Goal: Information Seeking & Learning: Learn about a topic

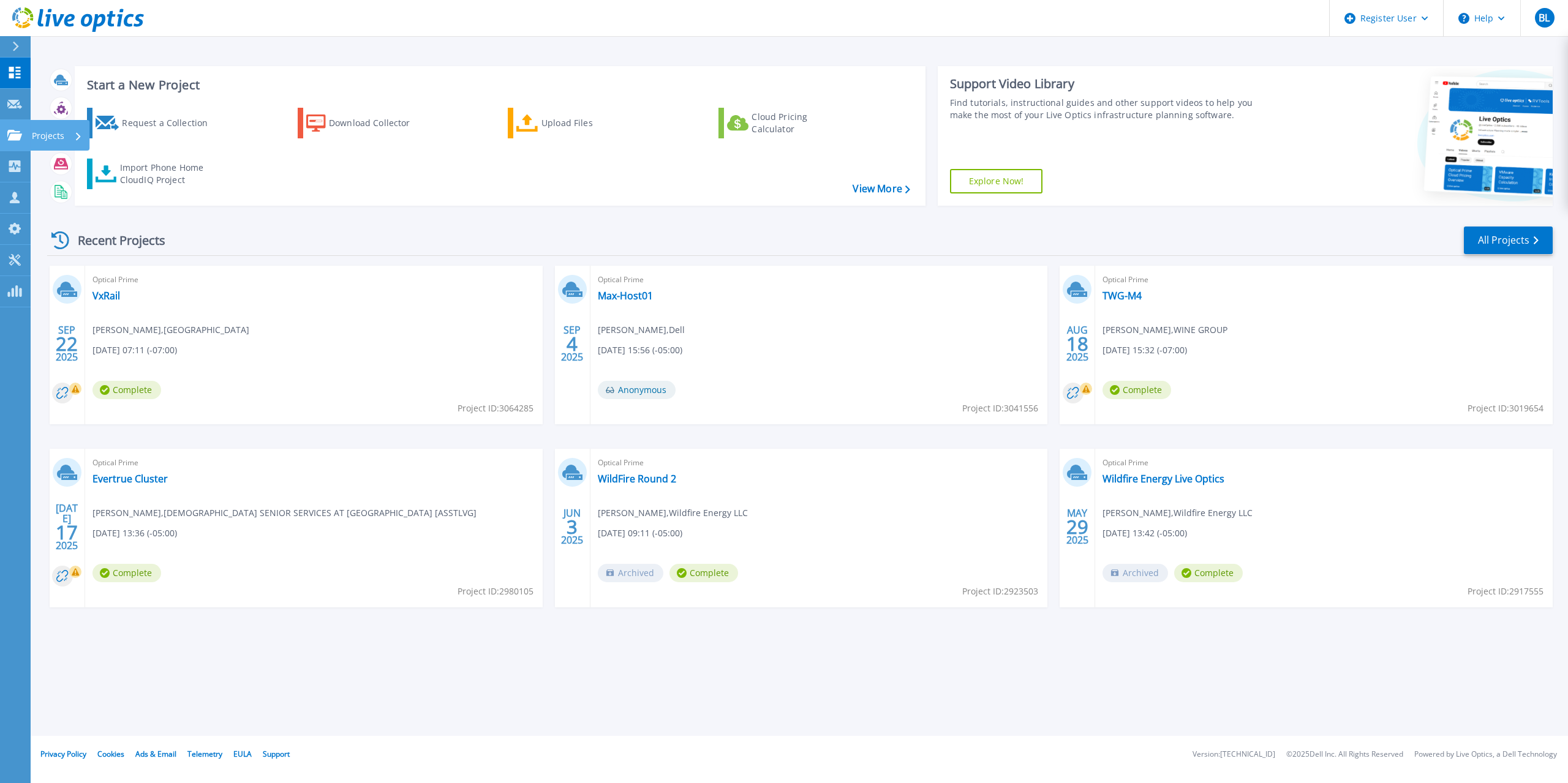
click at [22, 130] on div "Projects" at bounding box center [36, 135] width 57 height 11
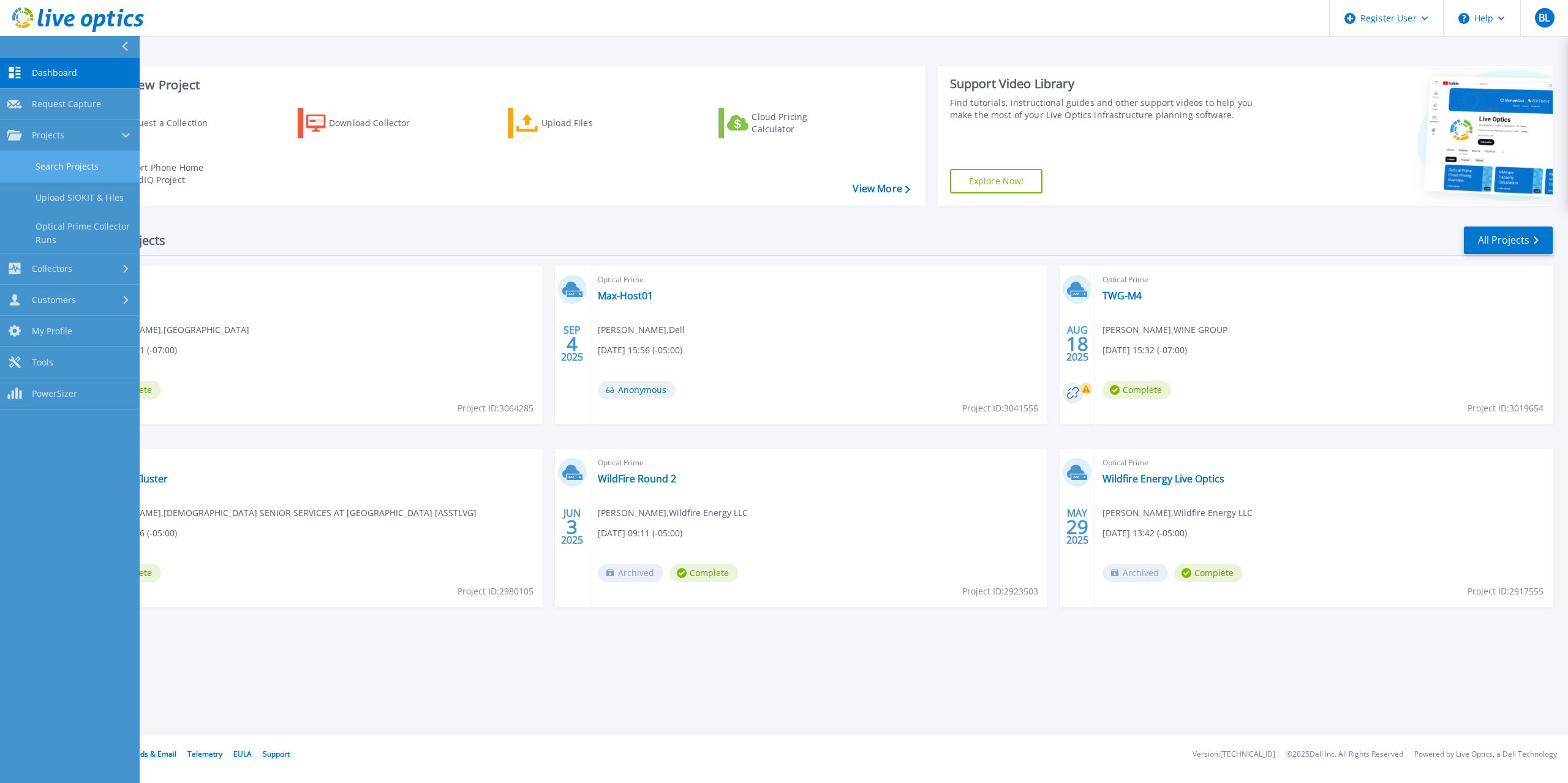
click at [51, 162] on link "Search Projects" at bounding box center [70, 167] width 139 height 31
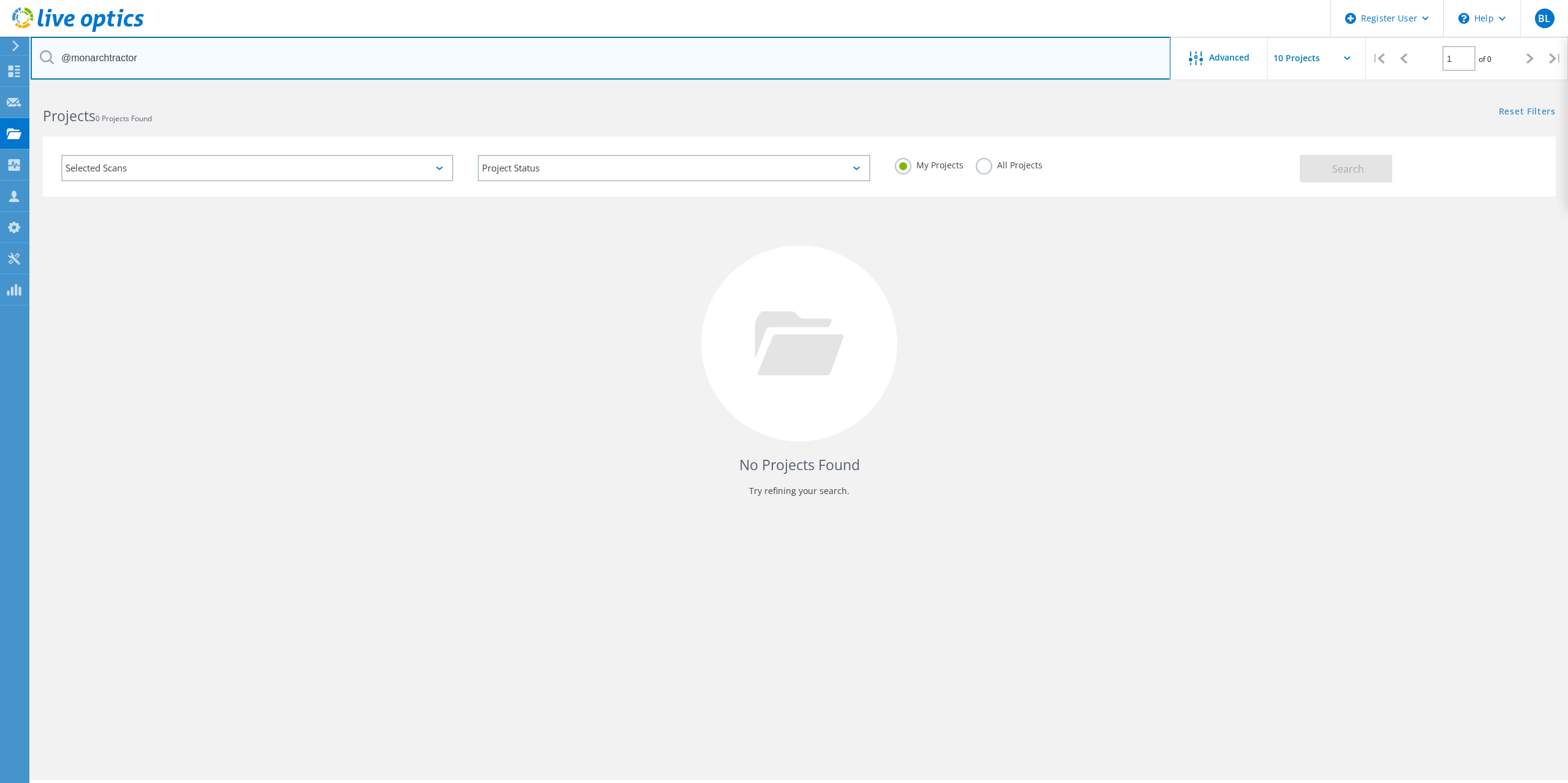
click at [284, 64] on input "@monarchtractor" at bounding box center [600, 59] width 1140 height 43
type input "@muleshoe"
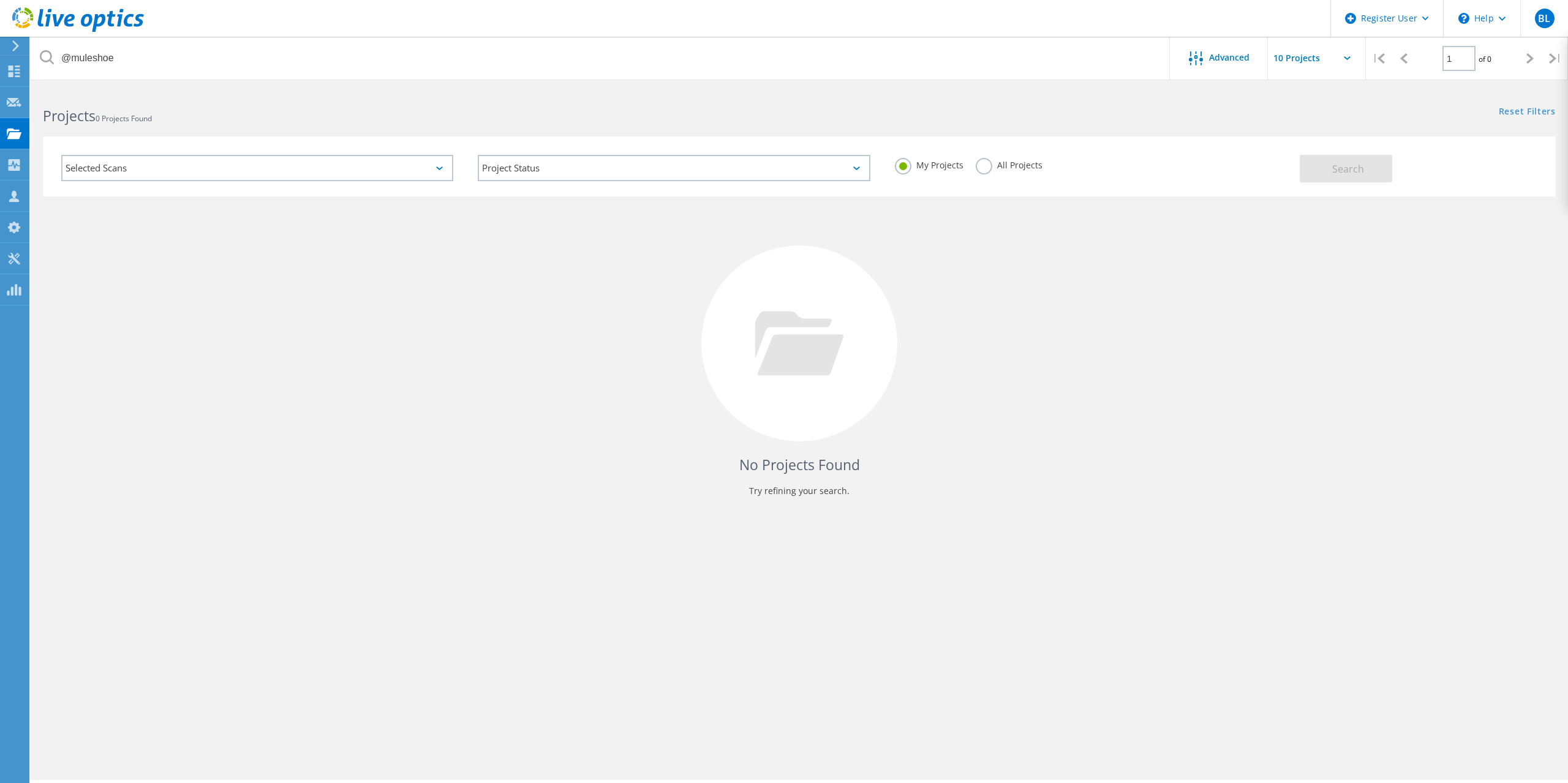
click at [978, 165] on label "All Projects" at bounding box center [1009, 164] width 67 height 12
click at [0, 0] on input "All Projects" at bounding box center [0, 0] width 0 height 0
click at [1384, 171] on button "Search" at bounding box center [1346, 168] width 93 height 27
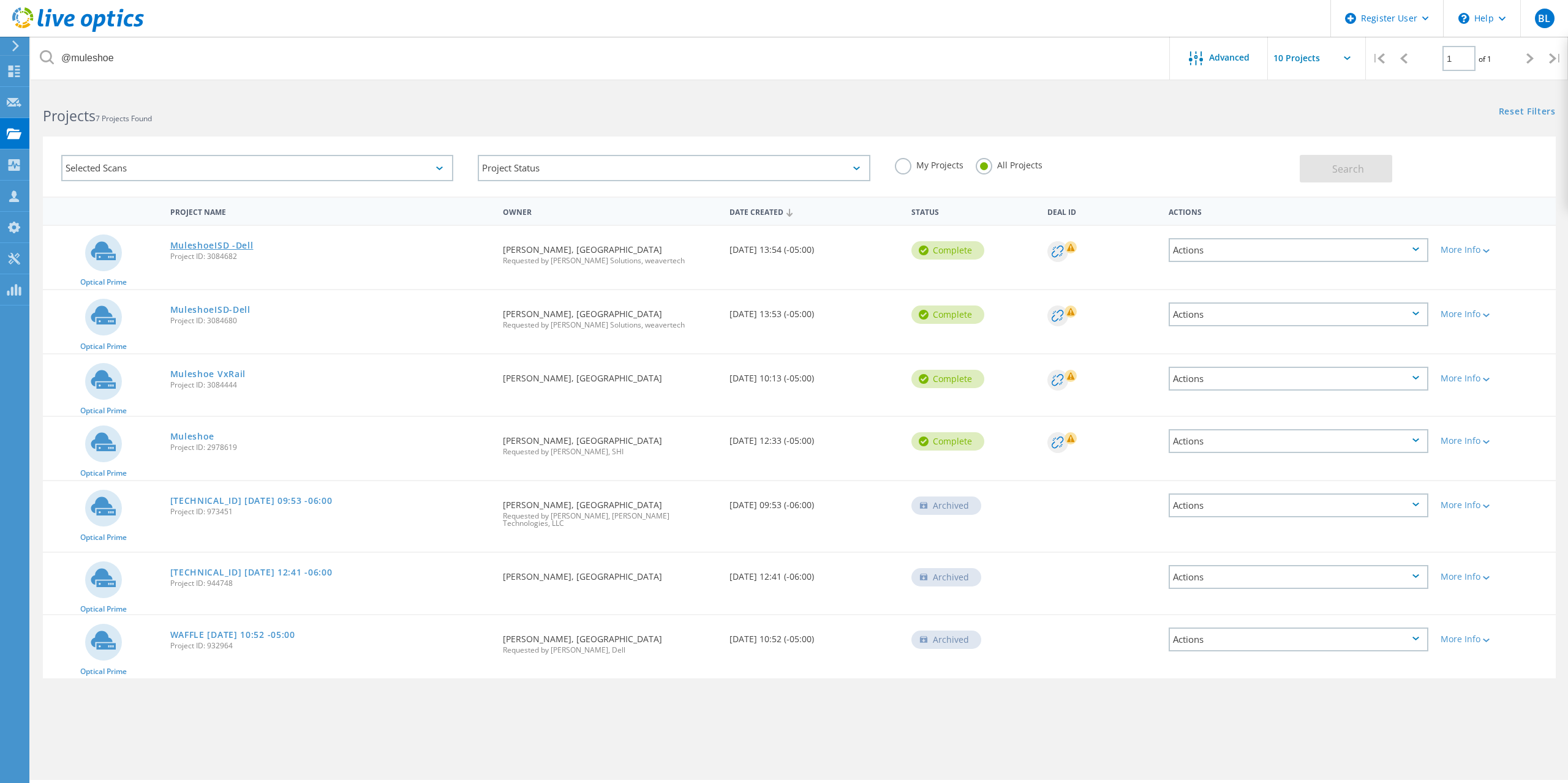
click at [230, 250] on link "MuleshoeISD -Dell" at bounding box center [212, 246] width 83 height 9
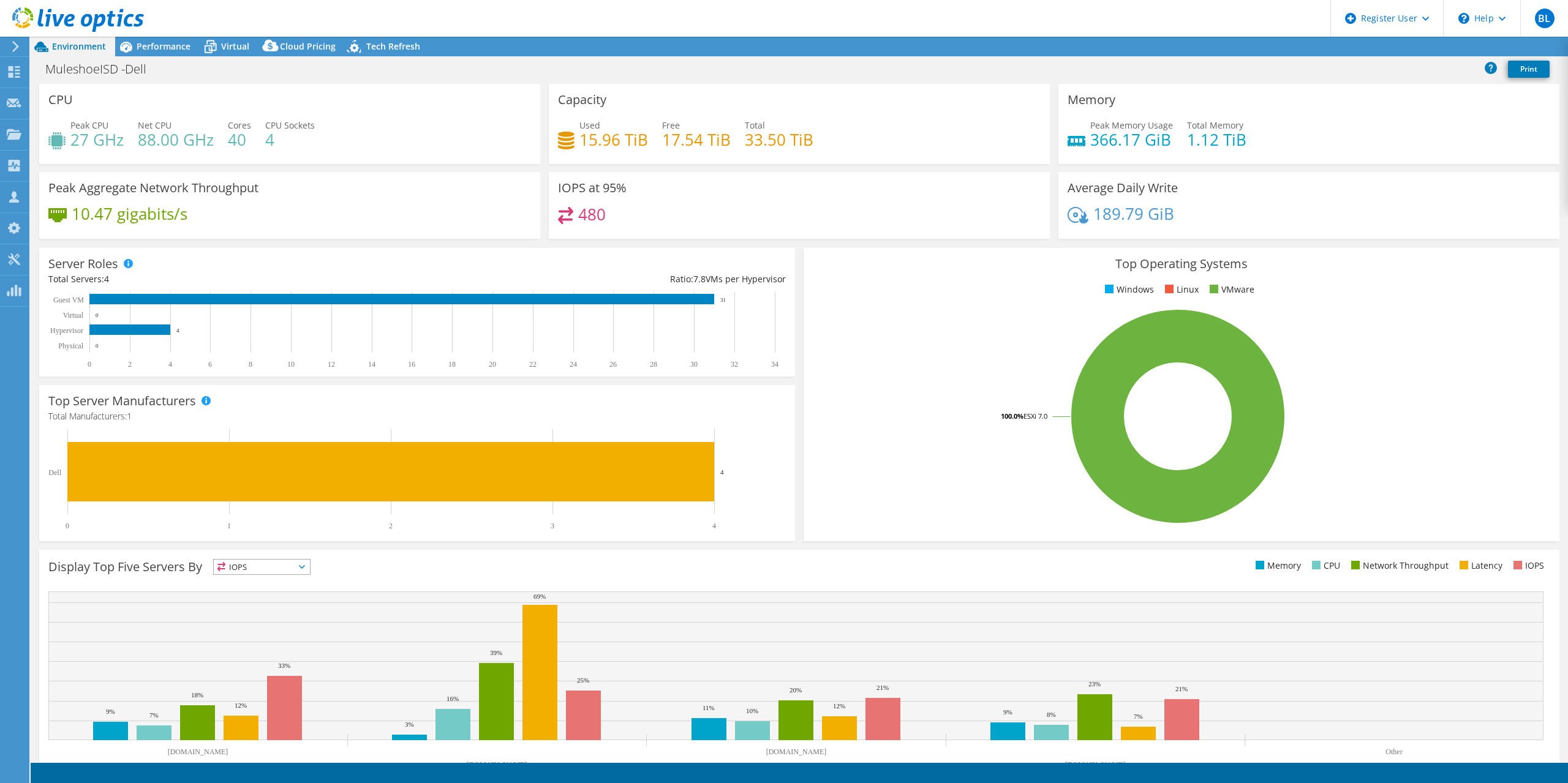
select select "USD"
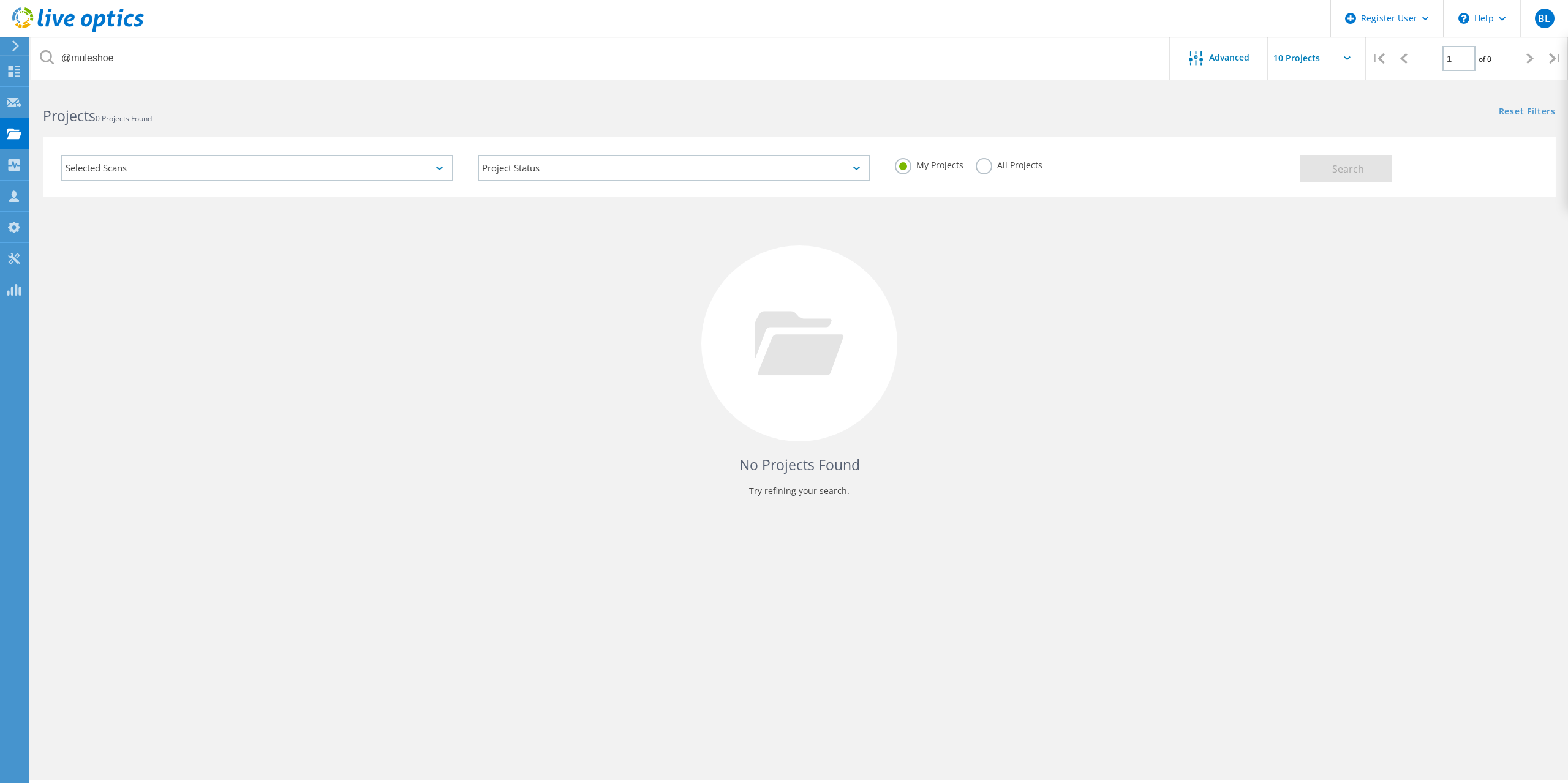
click at [988, 170] on label "All Projects" at bounding box center [1009, 164] width 67 height 12
click at [0, 0] on input "All Projects" at bounding box center [0, 0] width 0 height 0
click at [1332, 176] on button "Search" at bounding box center [1346, 168] width 93 height 27
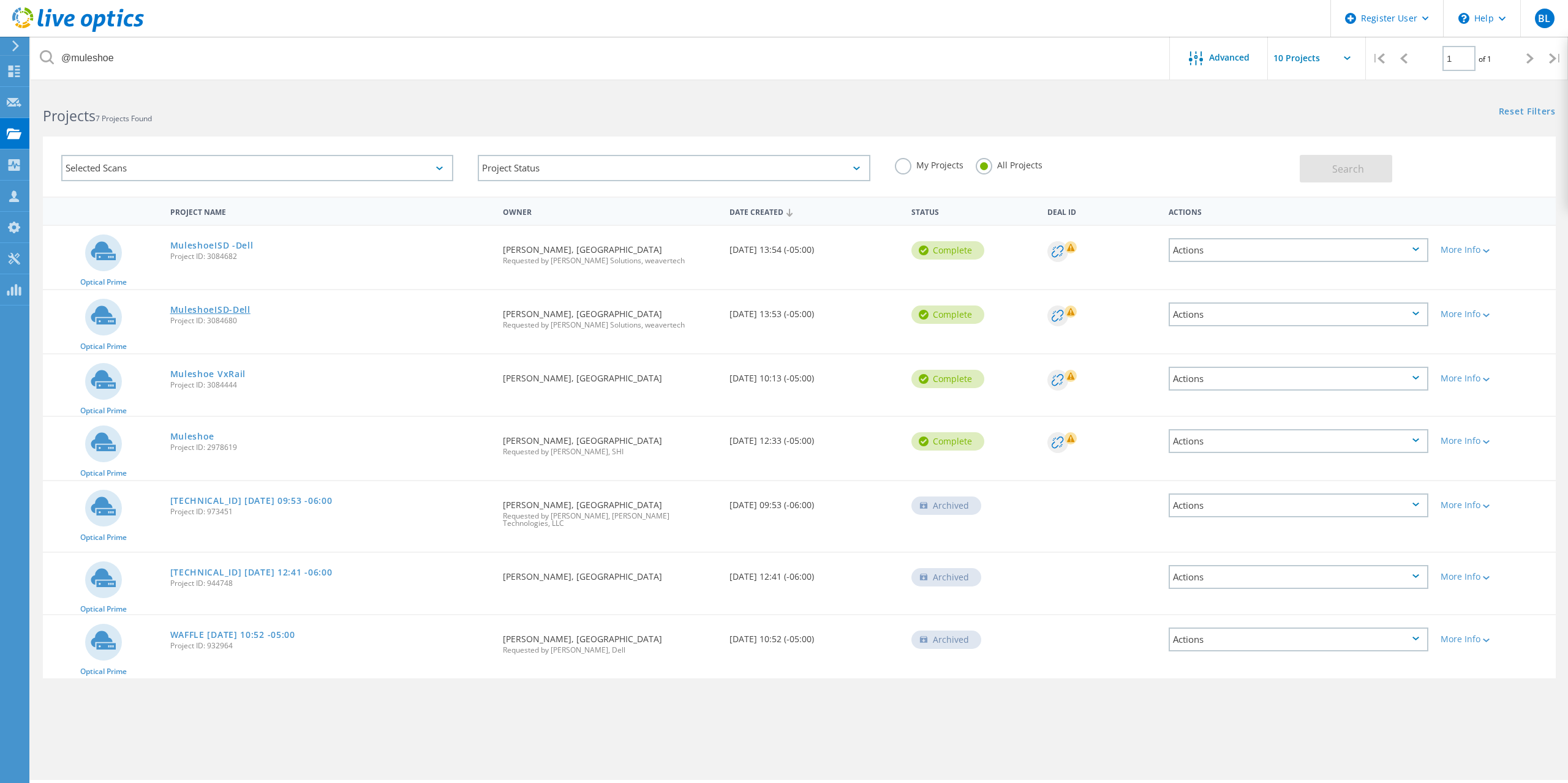
click at [231, 306] on link "MuleshoeISD-Dell" at bounding box center [210, 310] width 80 height 9
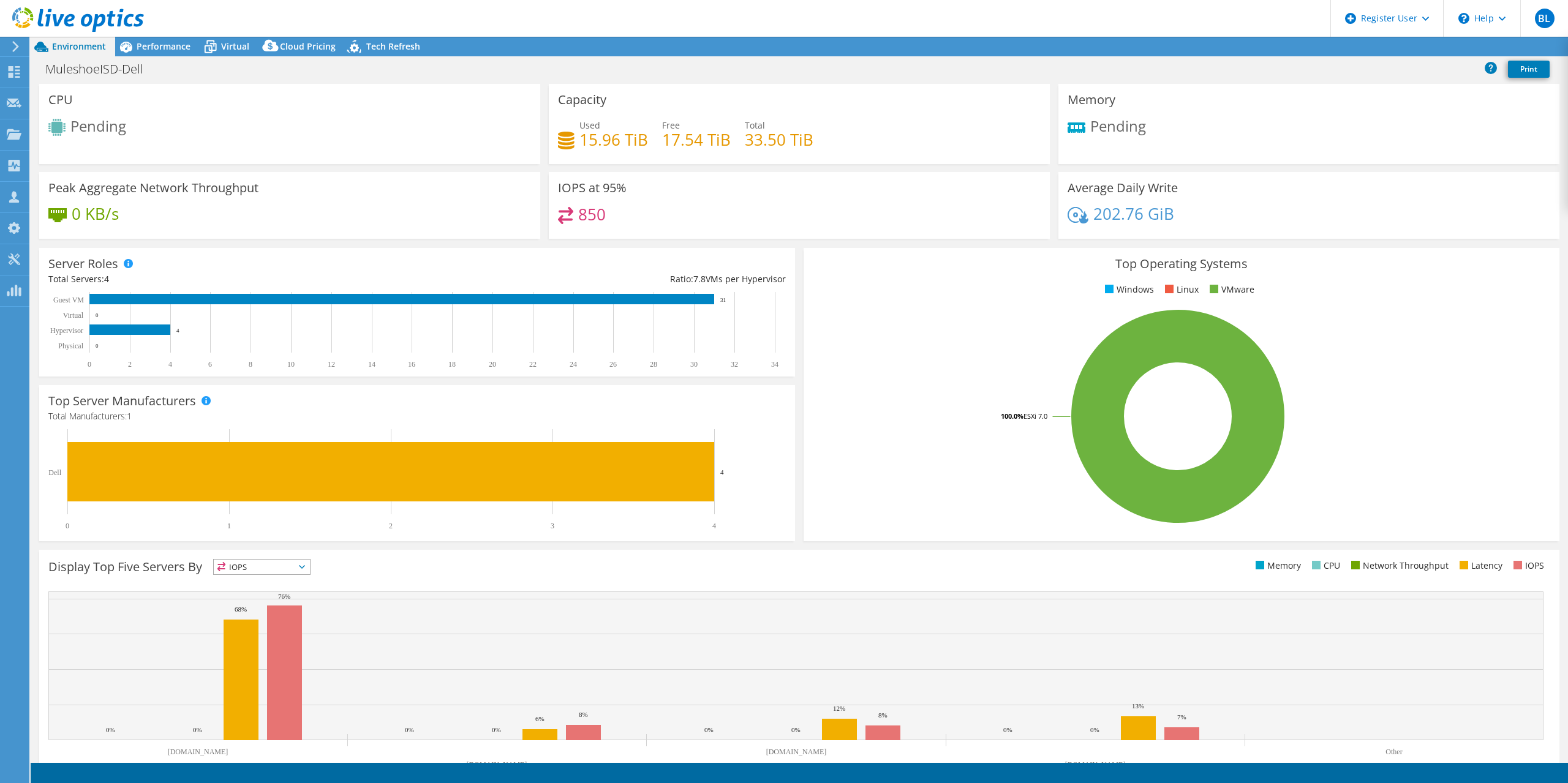
select select "USD"
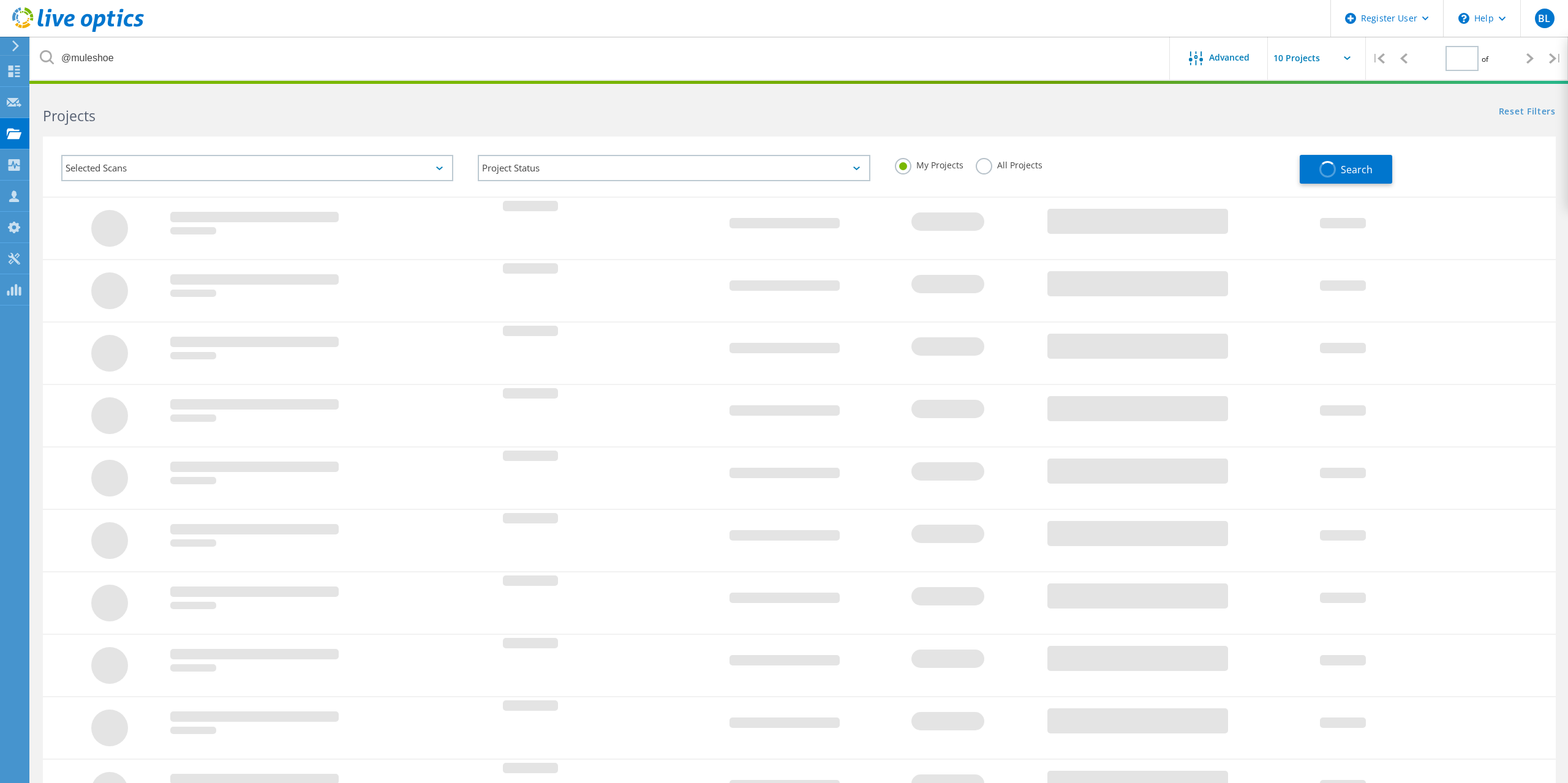
type input "1"
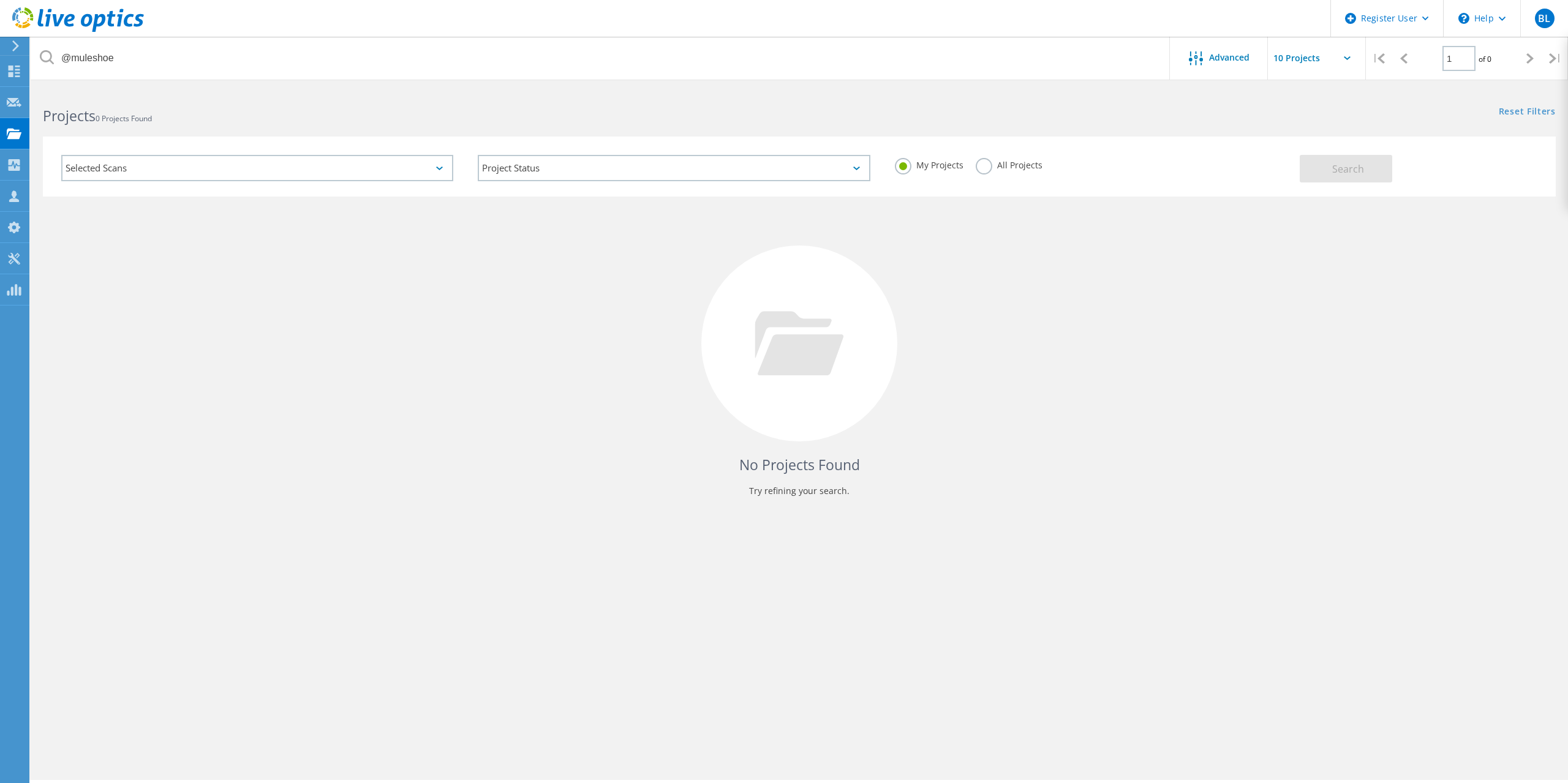
click at [989, 164] on label "All Projects" at bounding box center [1009, 164] width 67 height 12
click at [0, 0] on input "All Projects" at bounding box center [0, 0] width 0 height 0
click at [1361, 171] on span "Search" at bounding box center [1348, 169] width 32 height 13
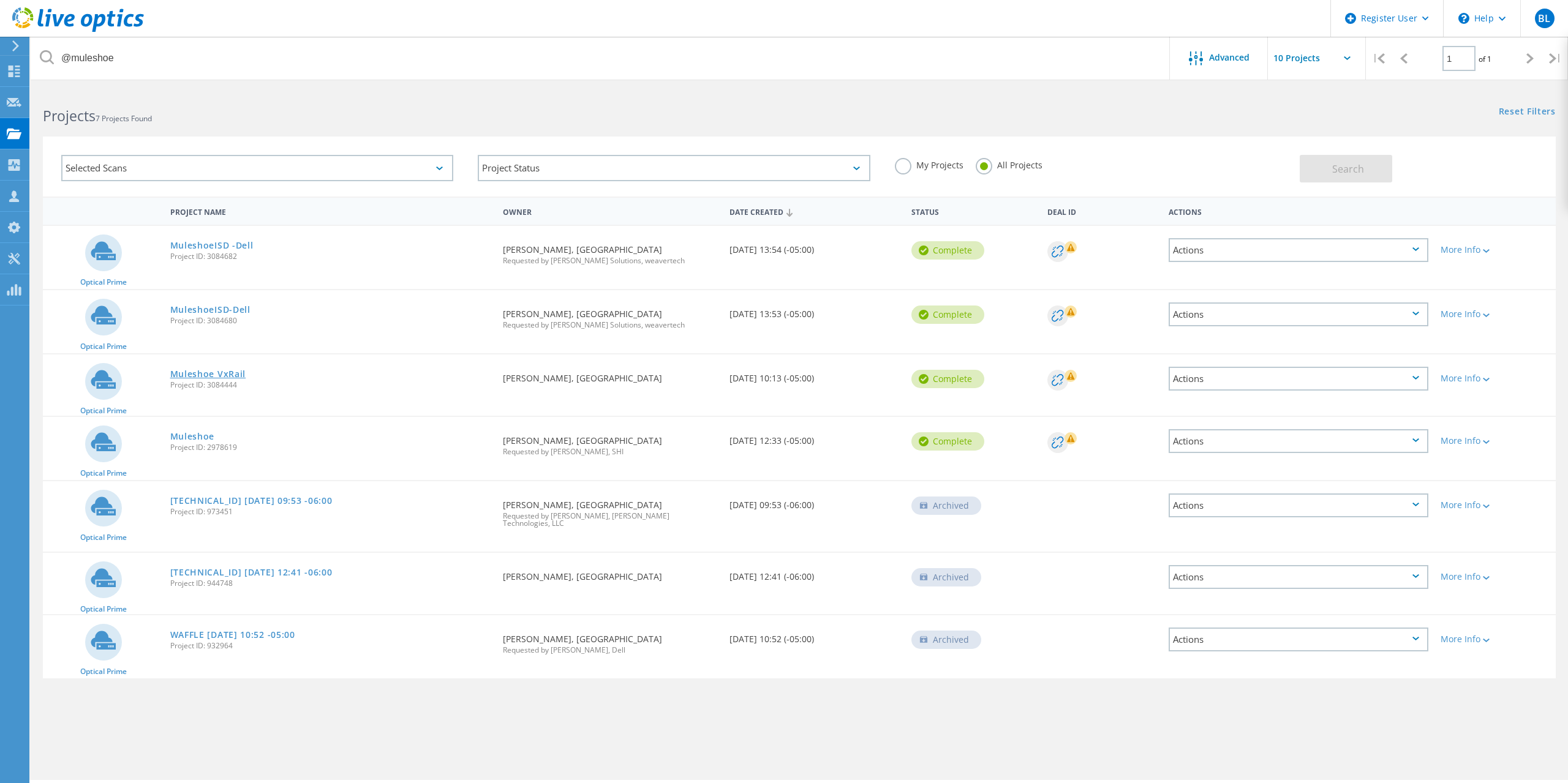
click at [207, 371] on link "Muleshoe VxRail" at bounding box center [208, 374] width 76 height 9
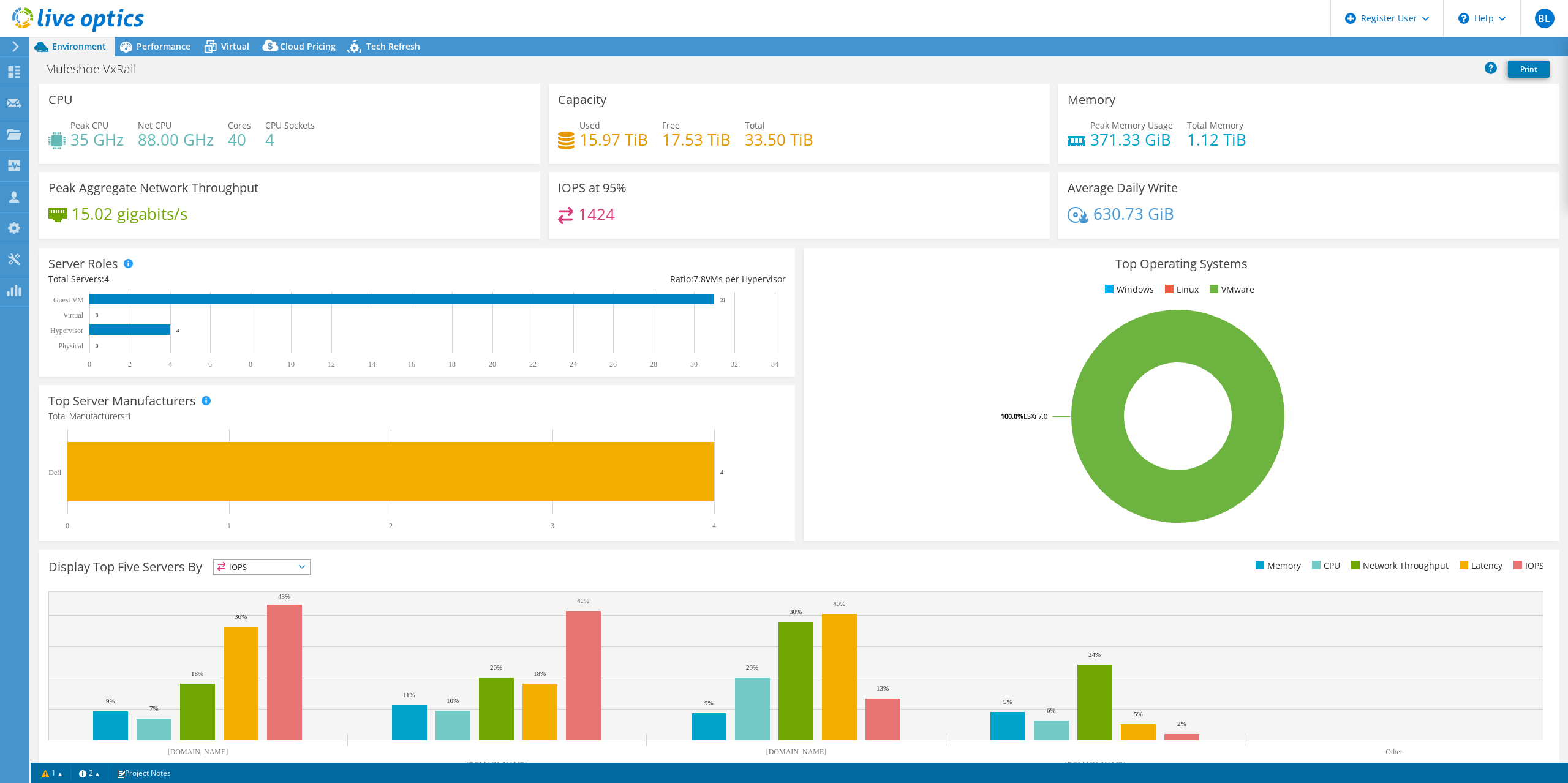
select select "USD"
click at [179, 40] on div "Performance" at bounding box center [157, 47] width 84 height 19
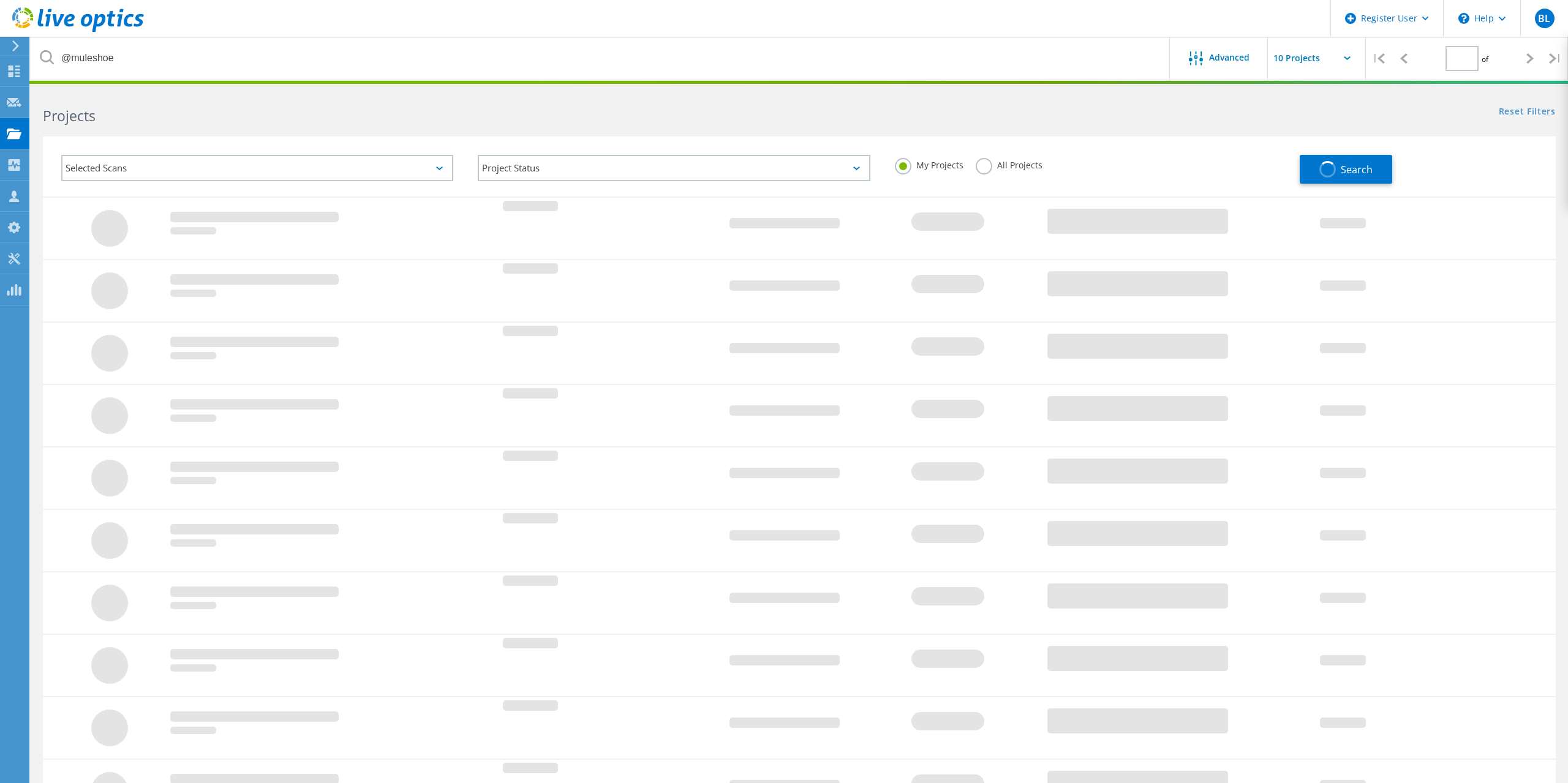
type input "1"
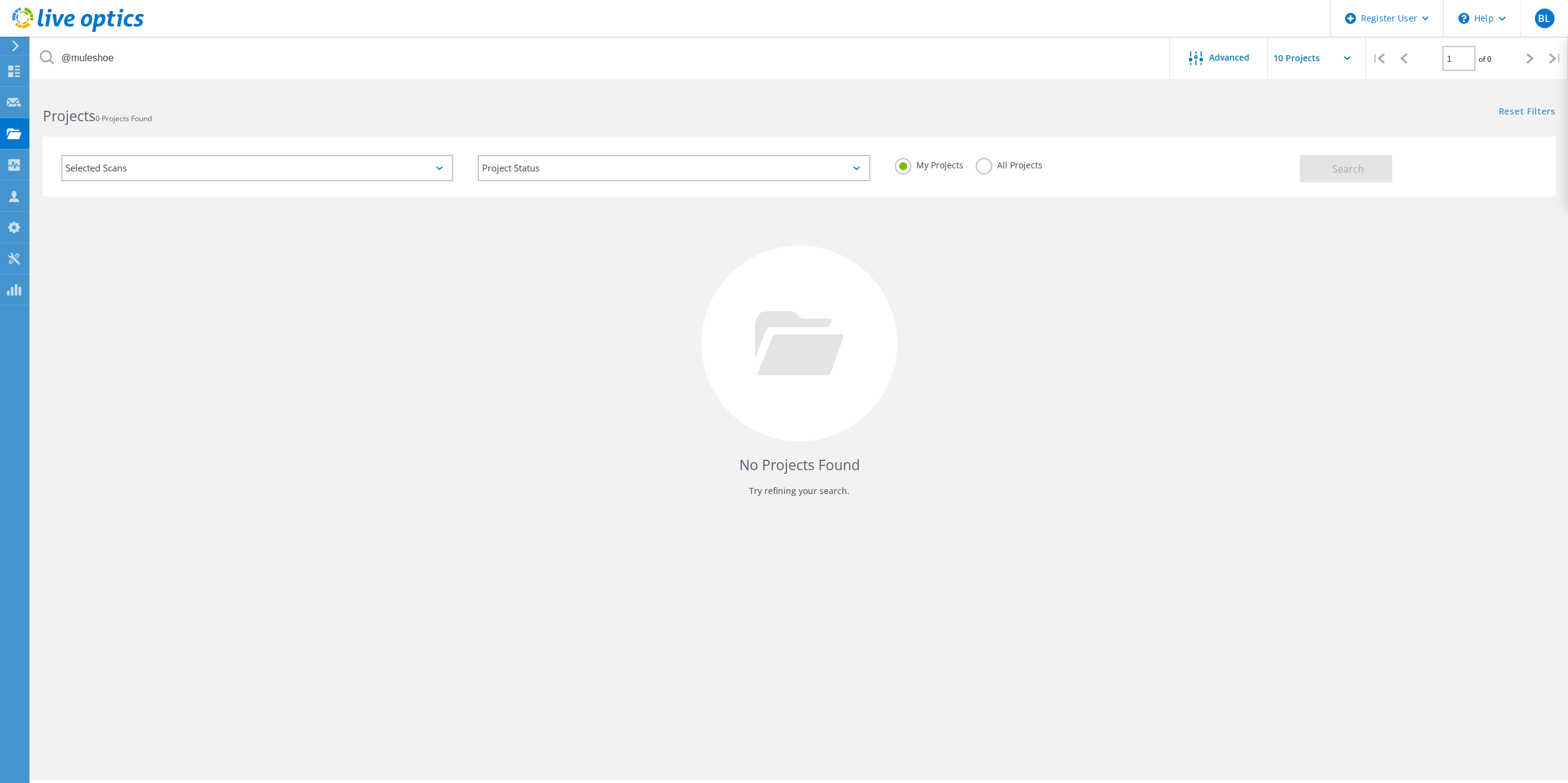
drag, startPoint x: 982, startPoint y: 167, endPoint x: 1343, endPoint y: 150, distance: 361.4
click at [1343, 150] on div "Selected Scans Project Status In Progress Complete Published Anonymous Archived…" at bounding box center [799, 166] width 1512 height 60
click at [990, 164] on label "All Projects" at bounding box center [1009, 164] width 67 height 12
click at [0, 0] on input "All Projects" at bounding box center [0, 0] width 0 height 0
click at [1344, 170] on span "Search" at bounding box center [1348, 169] width 32 height 13
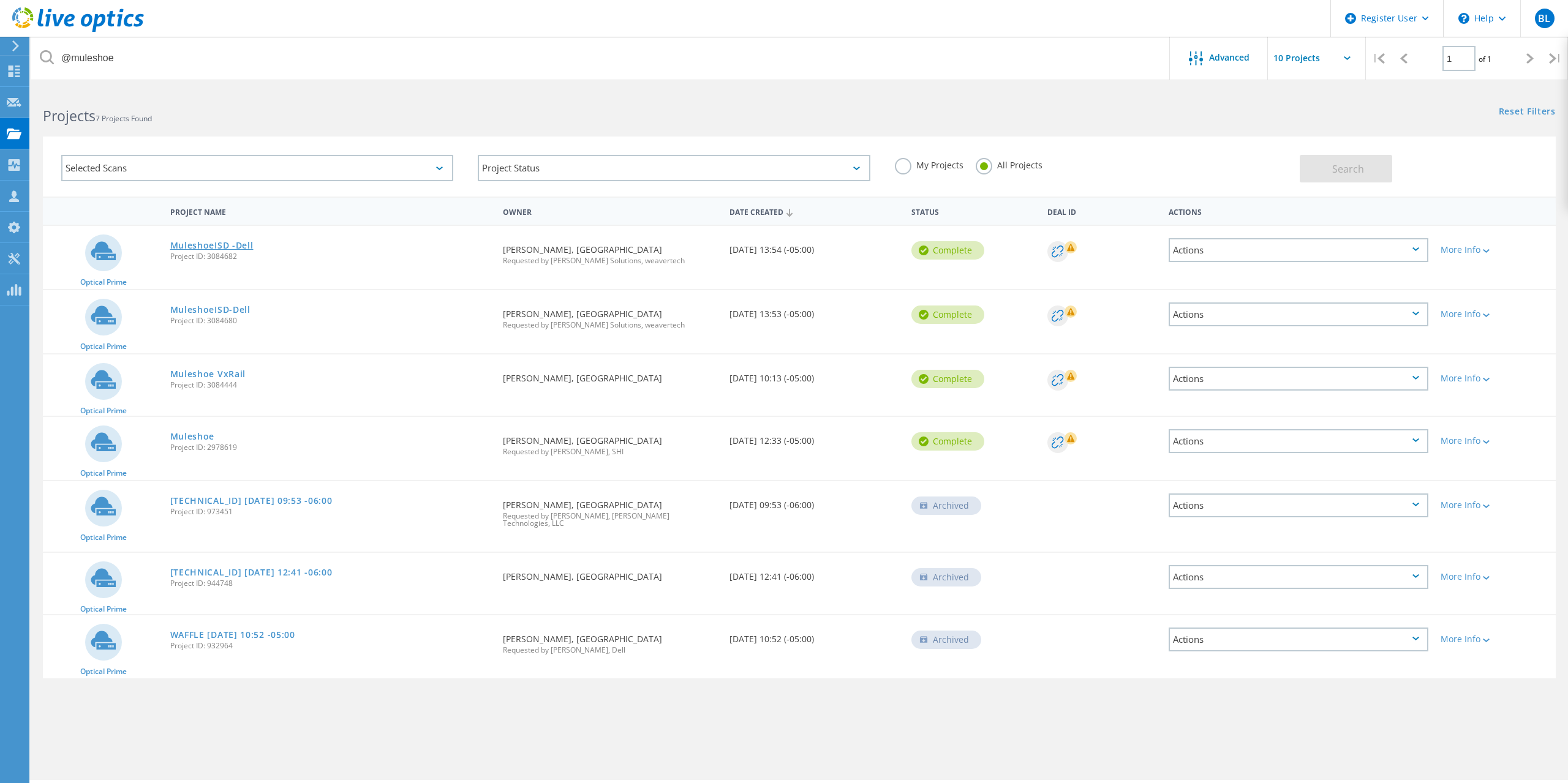
click at [236, 249] on link "MuleshoeISD -Dell" at bounding box center [212, 246] width 83 height 9
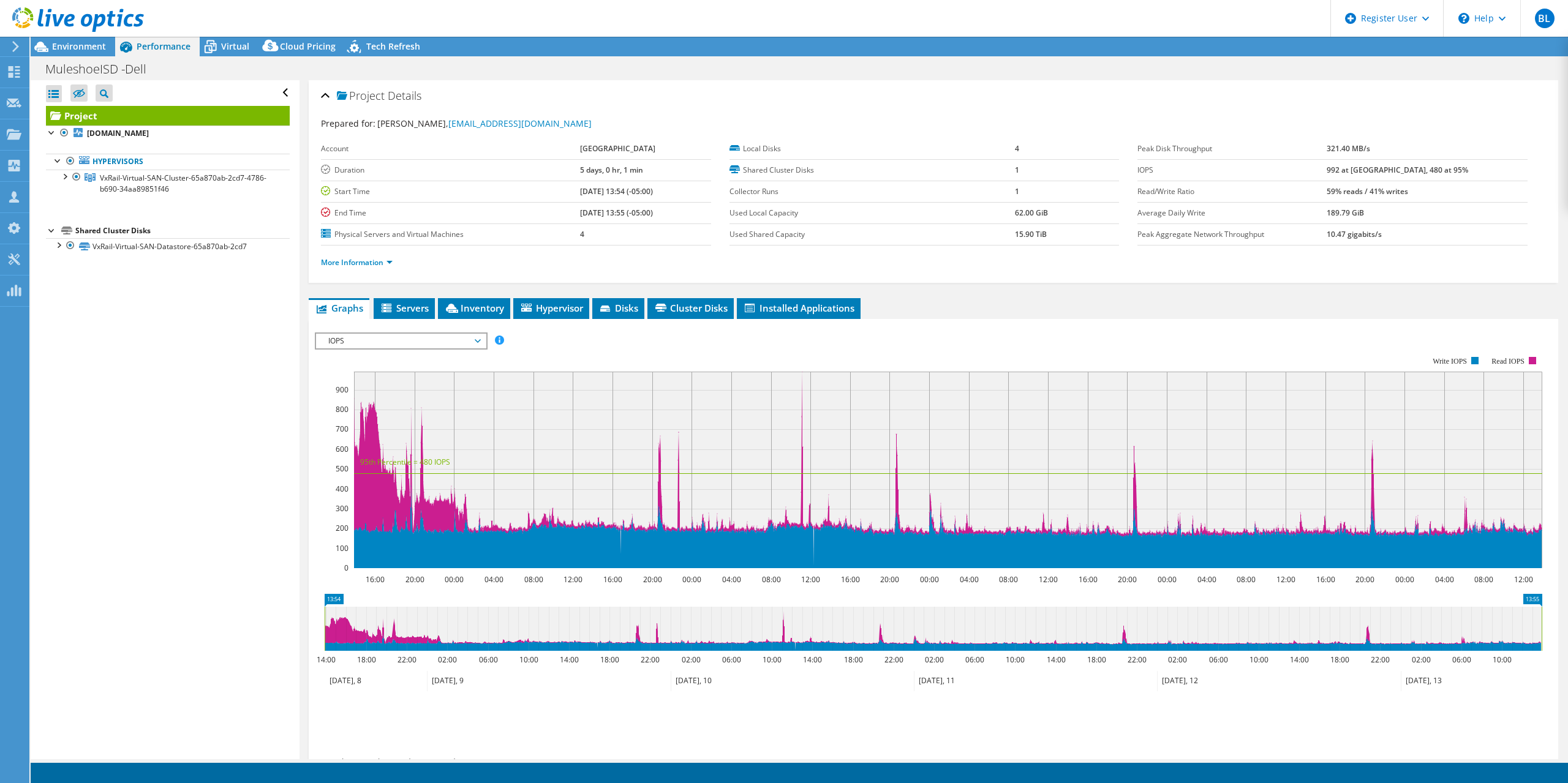
select select "USD"
click at [453, 309] on icon at bounding box center [452, 308] width 13 height 9
